Goal: Use online tool/utility: Utilize a website feature to perform a specific function

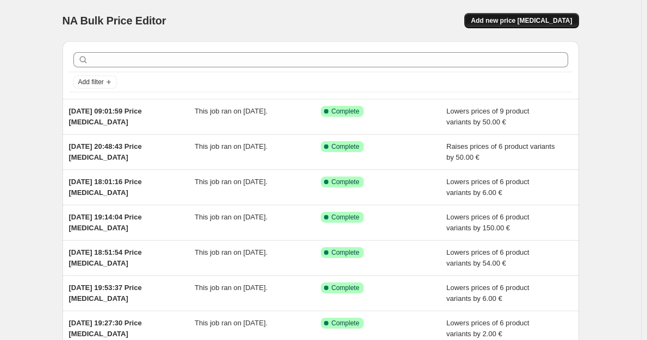
click at [525, 22] on span "Add new price [MEDICAL_DATA]" at bounding box center [520, 20] width 101 height 9
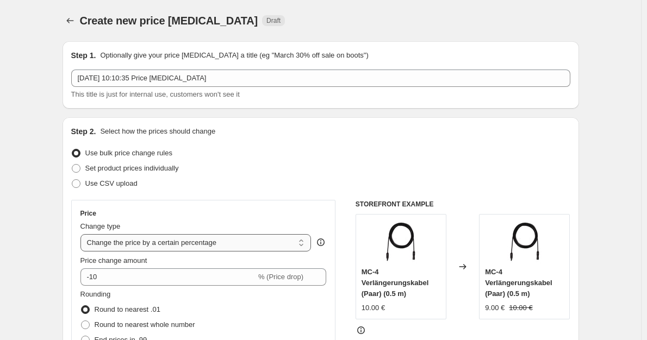
click at [167, 247] on select "Change the price to a certain amount Change the price by a certain amount Chang…" at bounding box center [195, 242] width 231 height 17
select select "by"
click at [83, 234] on select "Change the price to a certain amount Change the price by a certain amount Chang…" at bounding box center [195, 242] width 231 height 17
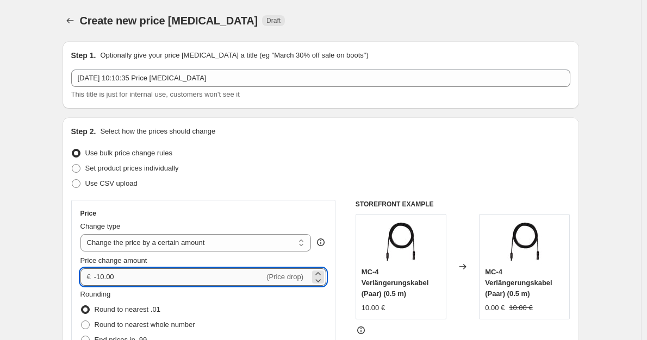
drag, startPoint x: 150, startPoint y: 276, endPoint x: 98, endPoint y: 272, distance: 52.3
click at [98, 272] on input "-10.00" at bounding box center [179, 276] width 170 height 17
drag, startPoint x: 116, startPoint y: 277, endPoint x: 84, endPoint y: 279, distance: 32.1
click at [84, 279] on div "€ -200 (Price drop)" at bounding box center [203, 276] width 246 height 17
type input "200.00"
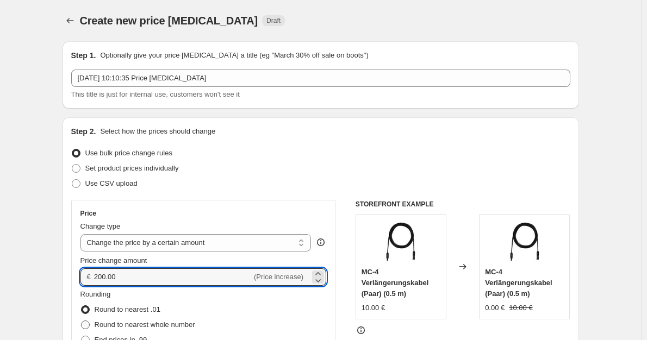
click at [130, 318] on label "Round to nearest whole number" at bounding box center [137, 324] width 115 height 15
click at [81, 321] on input "Round to nearest whole number" at bounding box center [81, 321] width 1 height 1
radio input "true"
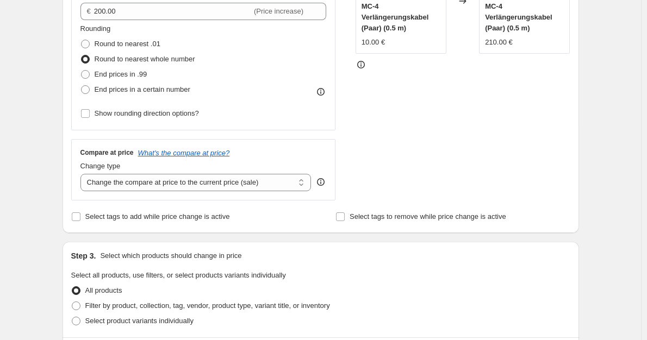
scroll to position [272, 0]
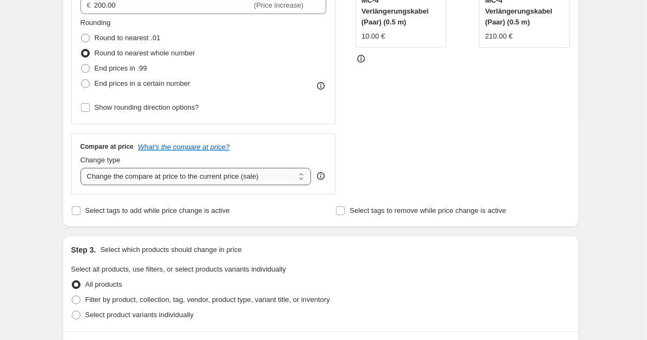
click at [218, 180] on select "Change the compare at price to the current price (sale) Change the compare at p…" at bounding box center [195, 176] width 231 height 17
select select "no_change"
click at [83, 168] on select "Change the compare at price to the current price (sale) Change the compare at p…" at bounding box center [195, 176] width 231 height 17
click at [184, 298] on span "Filter by product, collection, tag, vendor, product type, variant title, or inv…" at bounding box center [207, 300] width 244 height 8
click at [72, 296] on input "Filter by product, collection, tag, vendor, product type, variant title, or inv…" at bounding box center [72, 296] width 1 height 1
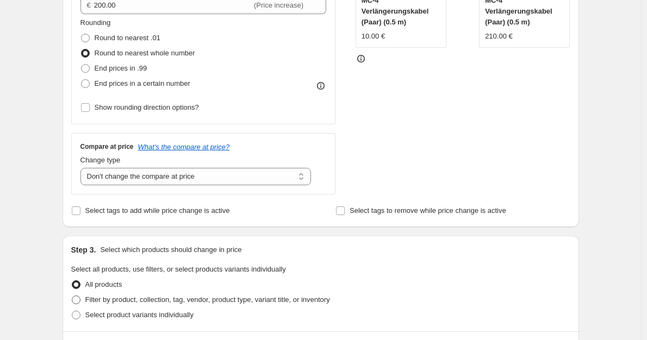
radio input "true"
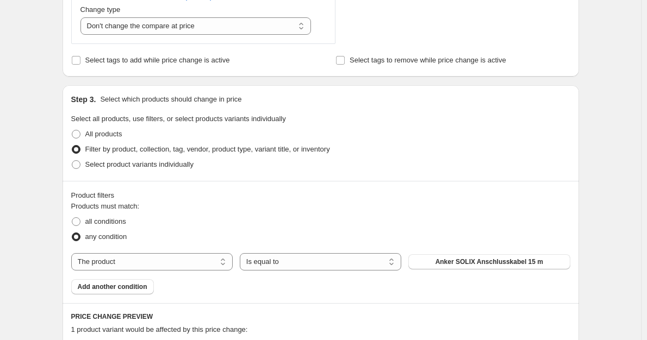
scroll to position [435, 0]
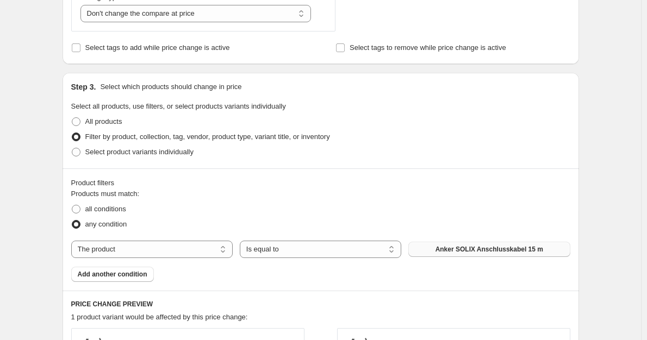
click at [497, 254] on button "Anker SOLIX Anschlusskabel 15 m" at bounding box center [488, 249] width 161 height 15
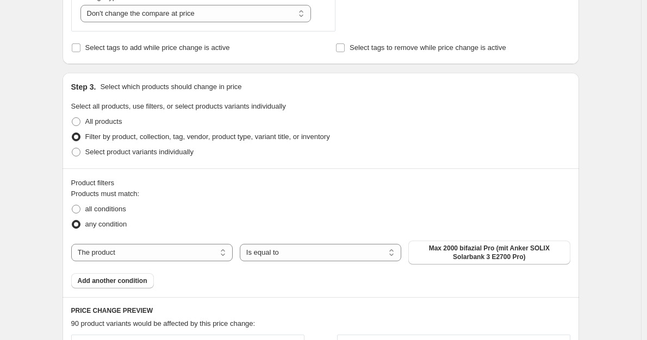
click at [467, 247] on span "Max 2000 bifazial Pro (mit Anker SOLIX Solarbank 3 E2700 Pro)" at bounding box center [489, 252] width 148 height 17
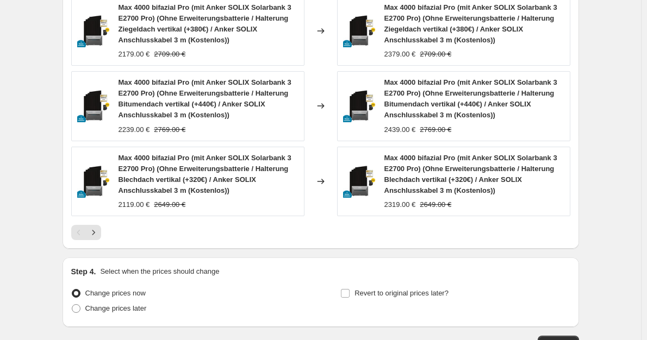
scroll to position [1001, 0]
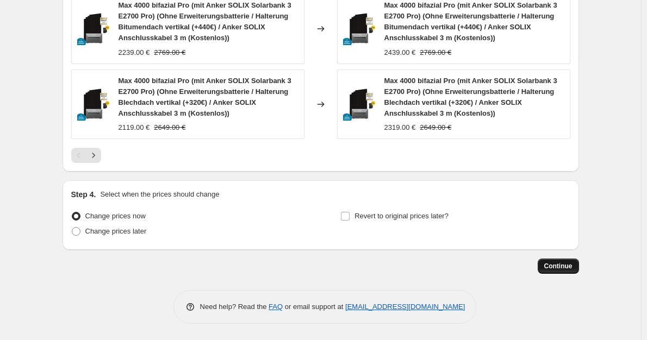
click at [563, 270] on span "Continue" at bounding box center [558, 266] width 28 height 9
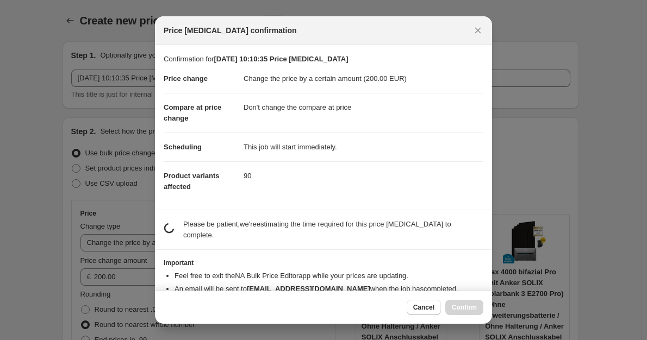
scroll to position [0, 0]
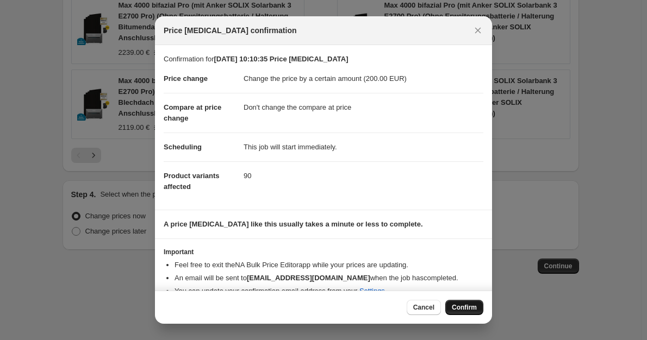
click at [476, 302] on button "Confirm" at bounding box center [464, 307] width 38 height 15
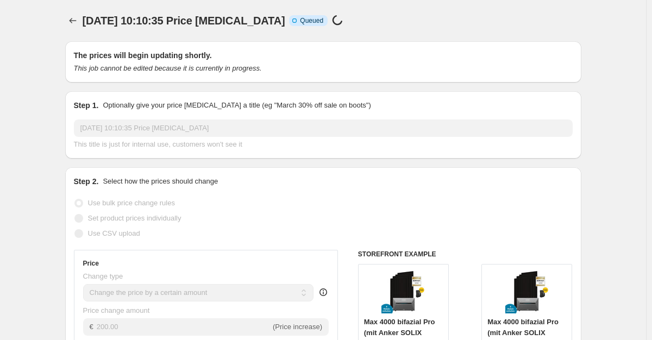
select select "by"
select select "no_change"
